Goal: Contribute content: Add original content to the website for others to see

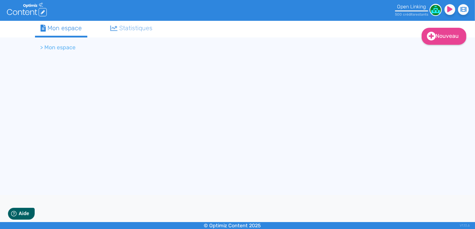
click at [62, 50] on li "> Mon espace" at bounding box center [58, 47] width 35 height 8
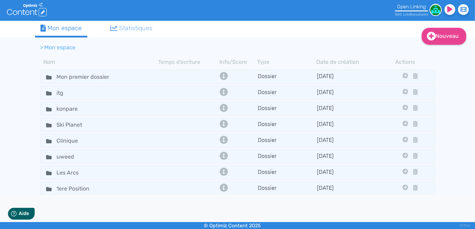
click at [59, 49] on li "> Mon espace" at bounding box center [58, 47] width 35 height 8
click at [122, 40] on ol "> Mon espace" at bounding box center [208, 47] width 347 height 17
click at [448, 39] on link "Nouveau" at bounding box center [444, 36] width 45 height 17
click at [427, 53] on button "Contenu" at bounding box center [438, 53] width 55 height 11
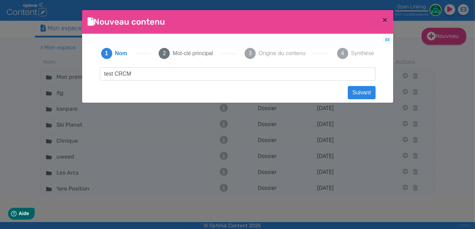
type input "test"
type input "brief CRCM"
click at [357, 92] on button "Suivant" at bounding box center [361, 92] width 27 height 13
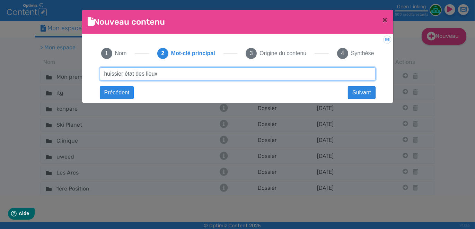
type input "huissier état des lieux"
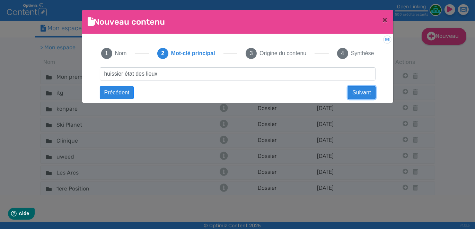
click at [358, 96] on button "Suivant" at bounding box center [361, 92] width 27 height 13
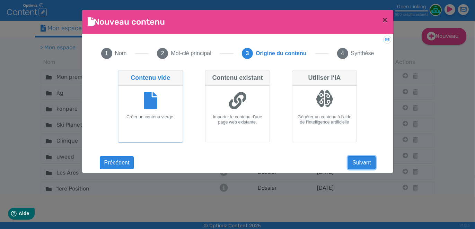
click at [358, 158] on button "Suivant" at bounding box center [361, 162] width 27 height 13
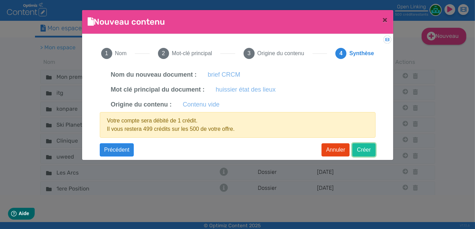
click at [364, 151] on button "Créer" at bounding box center [364, 149] width 23 height 13
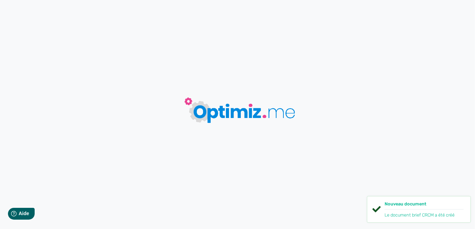
type input "brief CRCM"
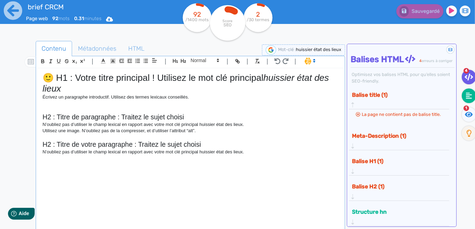
click at [463, 99] on fa-icon at bounding box center [469, 95] width 14 height 15
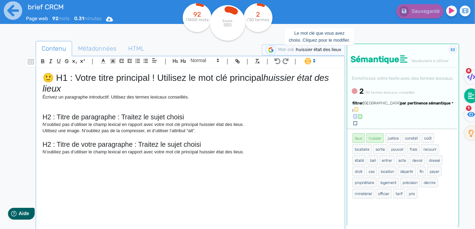
click at [310, 50] on span "huissier état des lieux" at bounding box center [318, 49] width 45 height 5
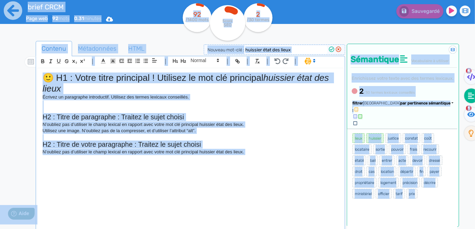
click at [297, 50] on input "huissier état des lieux" at bounding box center [286, 50] width 83 height 8
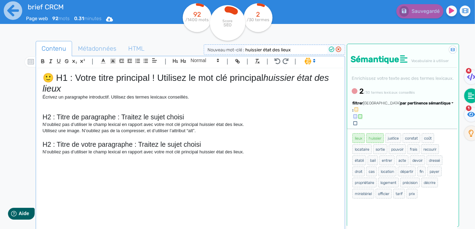
click at [297, 50] on input "huissier état des lieux" at bounding box center [286, 50] width 83 height 8
type input "saisie de contrefaçon"
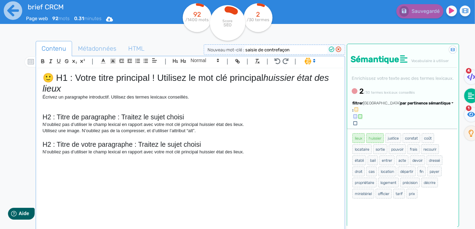
click at [333, 50] on icon at bounding box center [332, 49] width 6 height 6
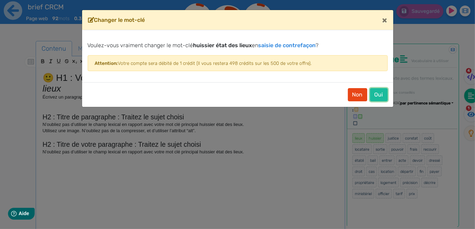
click at [383, 93] on button "Oui" at bounding box center [379, 94] width 18 height 13
